Goal: Task Accomplishment & Management: Complete application form

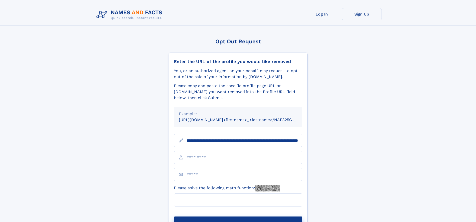
scroll to position [0, 53]
type input "**********"
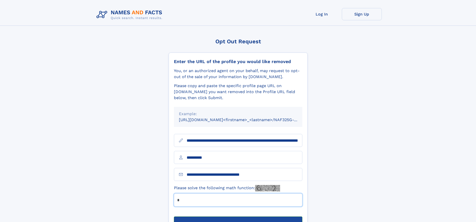
type input "*"
click at [238, 216] on button "Submit Opt Out Request" at bounding box center [238, 224] width 129 height 16
